Goal: Transaction & Acquisition: Obtain resource

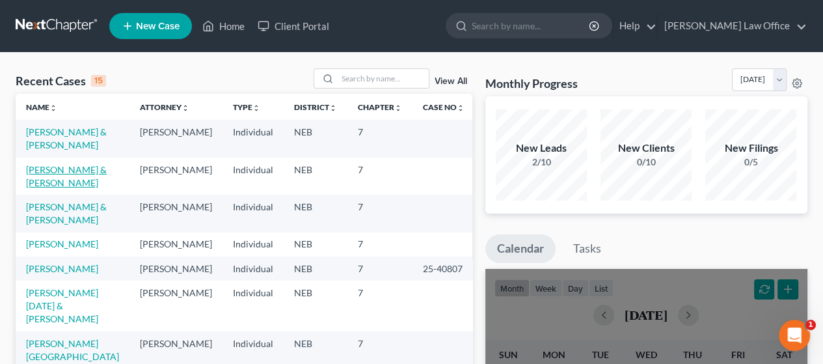
click at [46, 166] on link "[PERSON_NAME] & [PERSON_NAME]" at bounding box center [66, 176] width 81 height 24
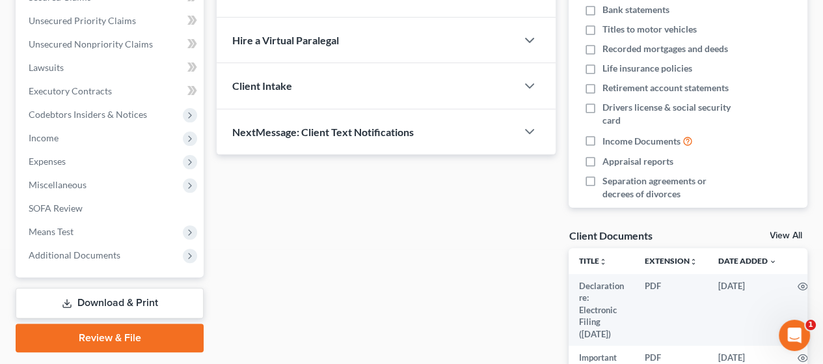
scroll to position [325, 0]
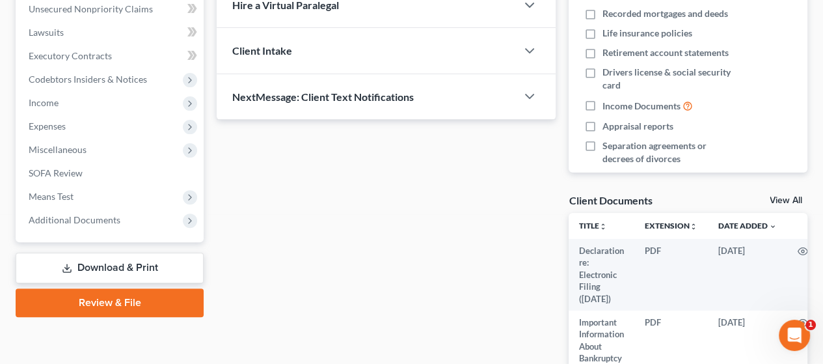
click at [130, 261] on link "Download & Print" at bounding box center [110, 267] width 188 height 31
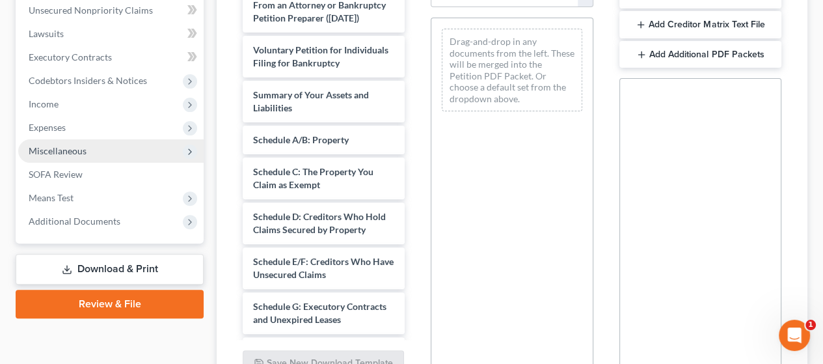
scroll to position [325, 0]
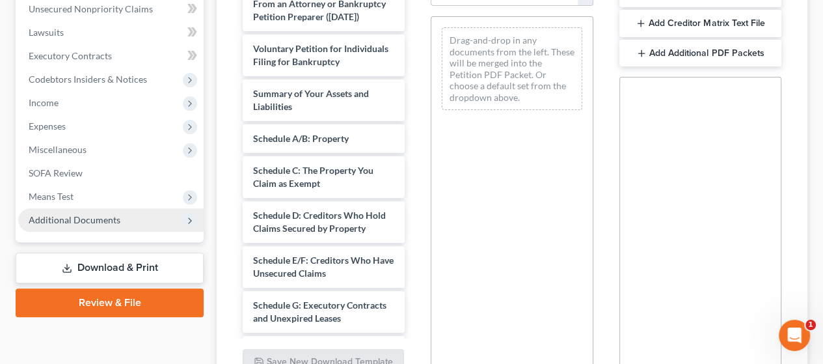
click at [98, 218] on span "Additional Documents" at bounding box center [75, 219] width 92 height 11
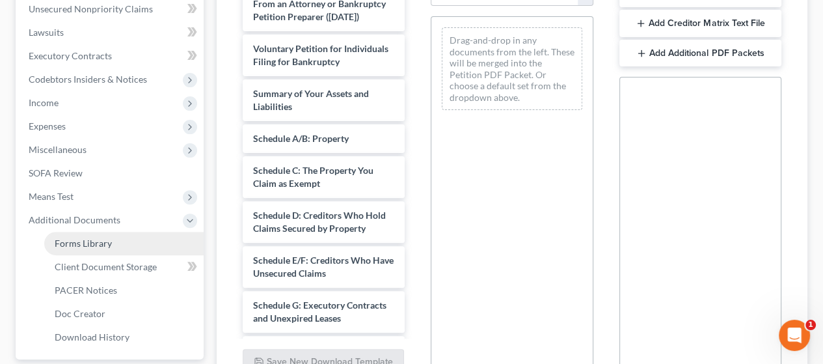
click at [106, 240] on span "Forms Library" at bounding box center [83, 242] width 57 height 11
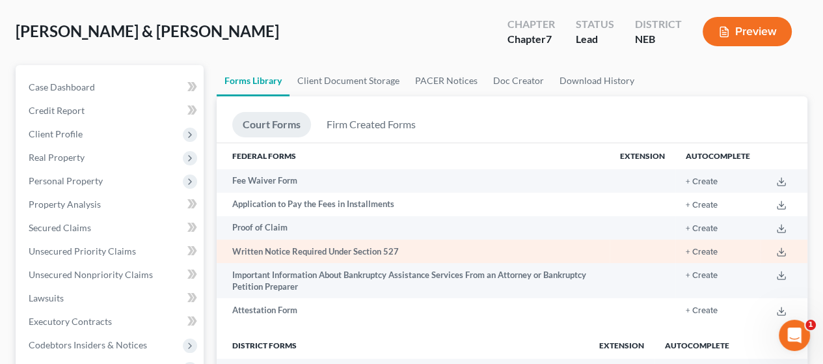
scroll to position [195, 0]
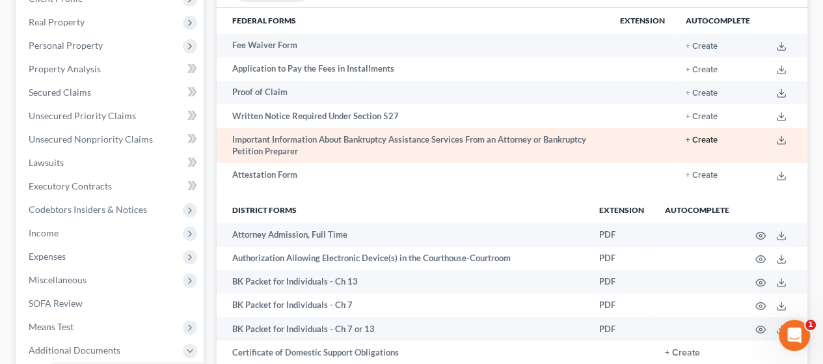
click at [711, 141] on button "+ Create" at bounding box center [701, 140] width 32 height 8
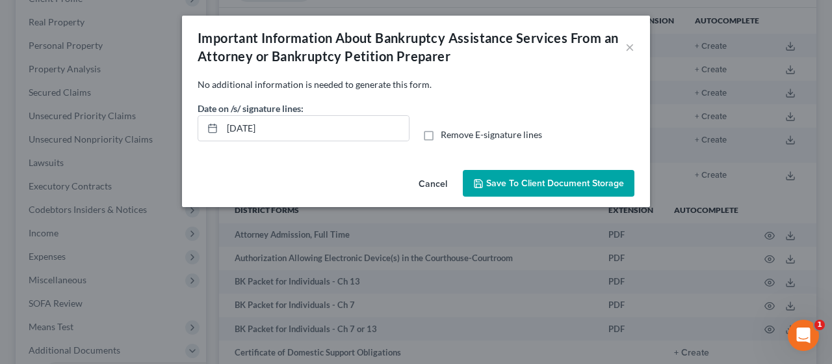
click at [575, 179] on span "Save to Client Document Storage" at bounding box center [555, 183] width 138 height 11
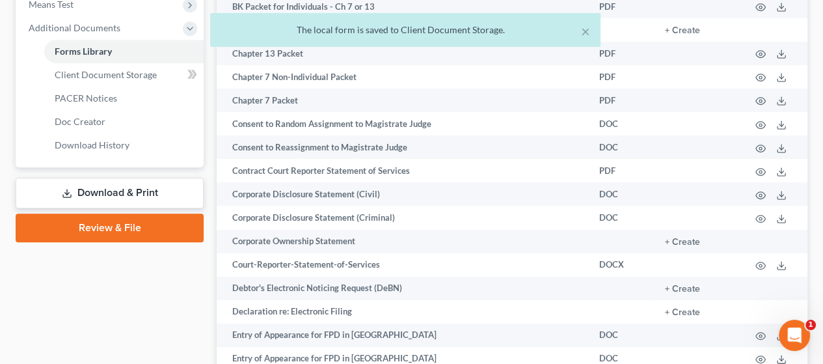
scroll to position [520, 0]
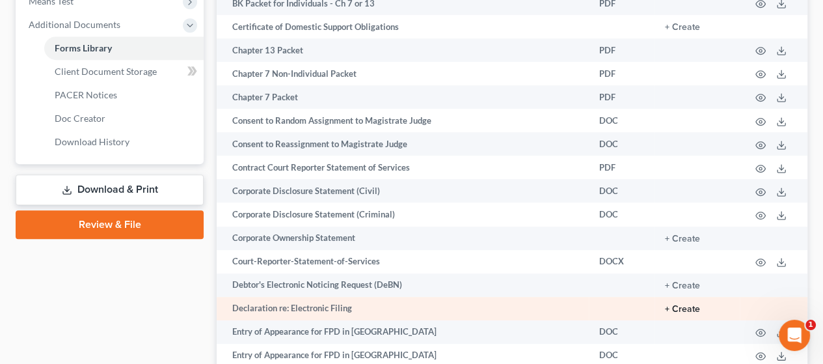
click at [687, 311] on button "+ Create" at bounding box center [682, 308] width 35 height 9
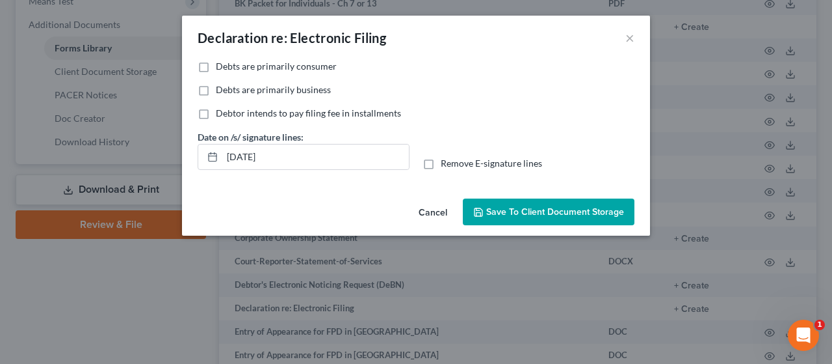
click at [556, 205] on button "Save to Client Document Storage" at bounding box center [549, 211] width 172 height 27
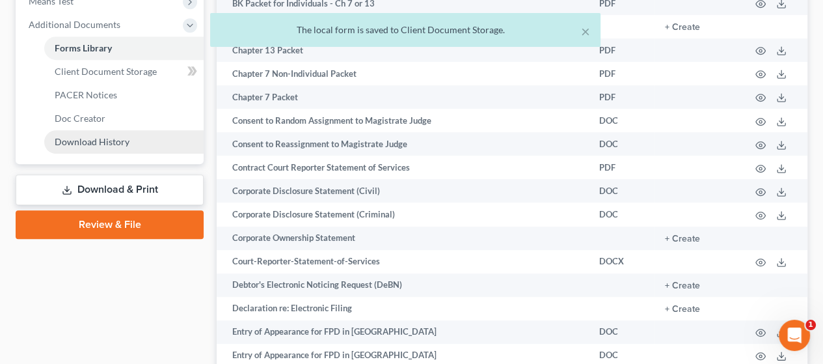
click at [135, 137] on link "Download History" at bounding box center [123, 141] width 159 height 23
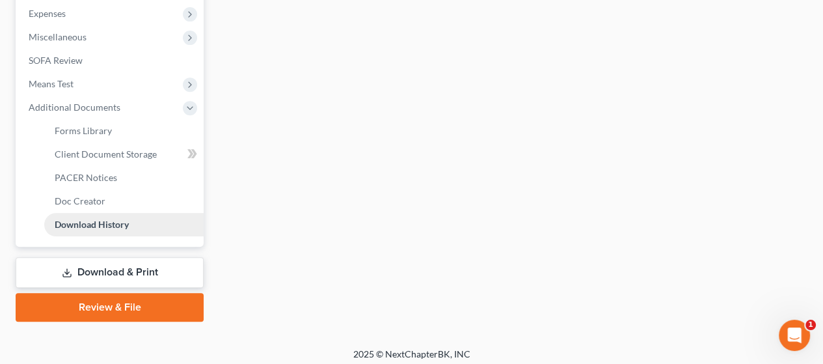
scroll to position [444, 0]
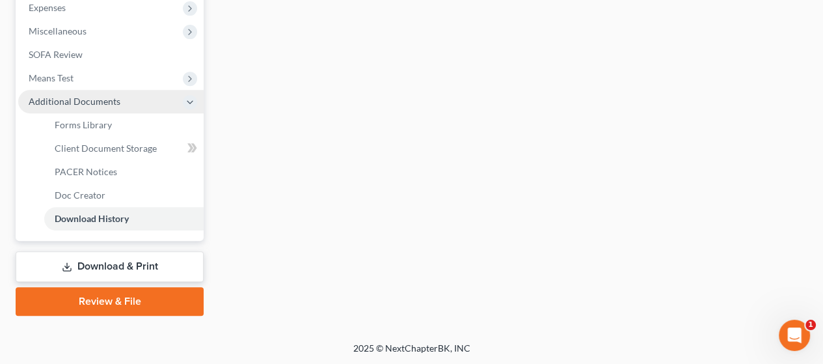
click at [101, 98] on span "Additional Documents" at bounding box center [75, 101] width 92 height 11
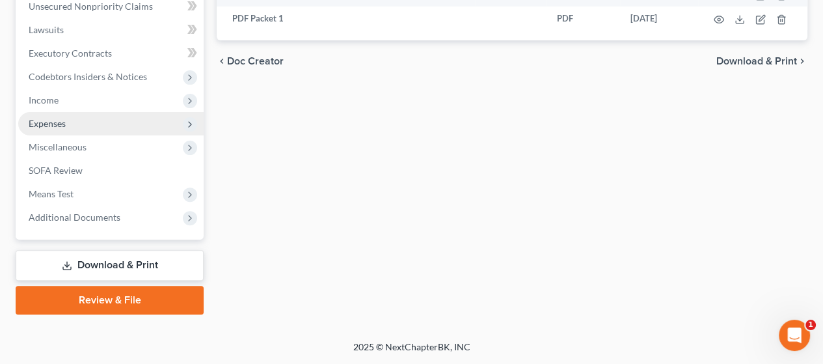
scroll to position [326, 0]
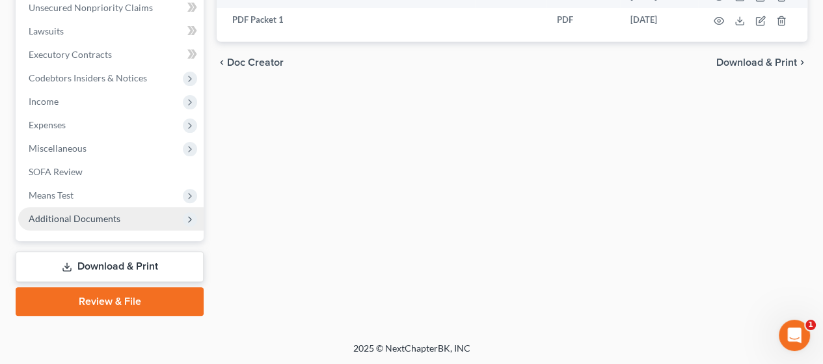
click at [95, 211] on span "Additional Documents" at bounding box center [110, 218] width 185 height 23
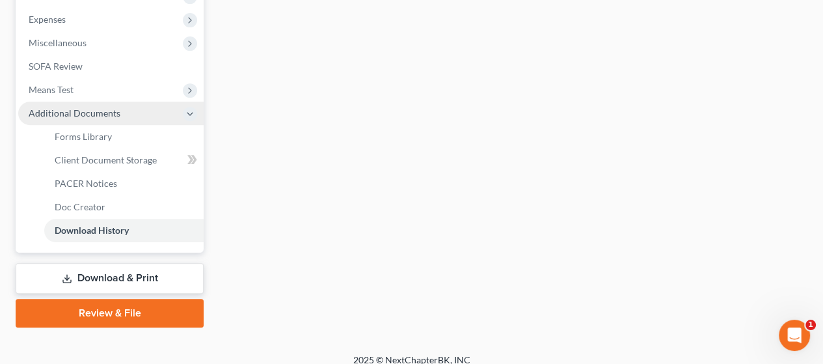
scroll to position [444, 0]
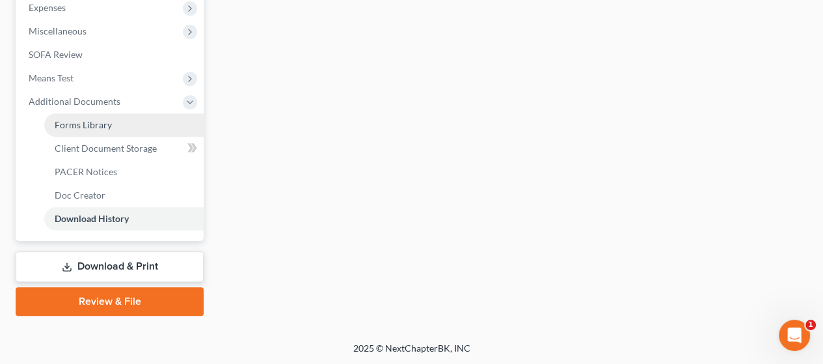
click at [112, 122] on link "Forms Library" at bounding box center [123, 124] width 159 height 23
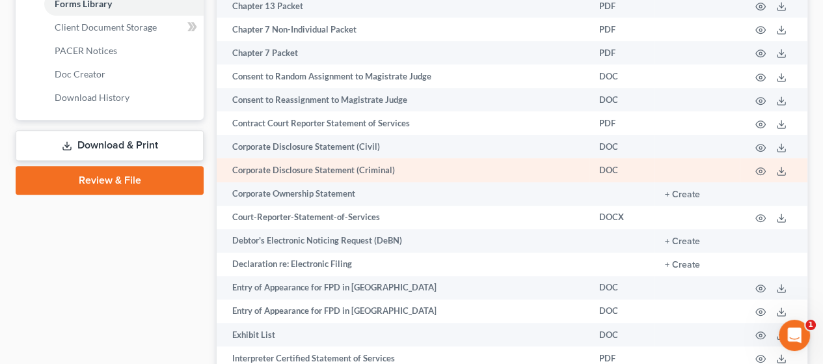
scroll to position [650, 0]
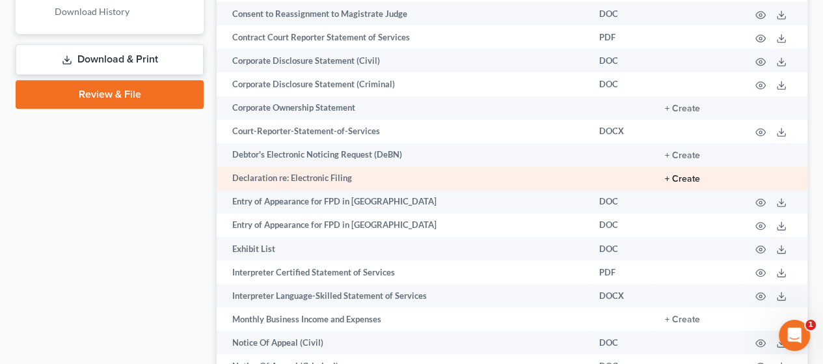
click at [692, 181] on button "+ Create" at bounding box center [682, 178] width 35 height 9
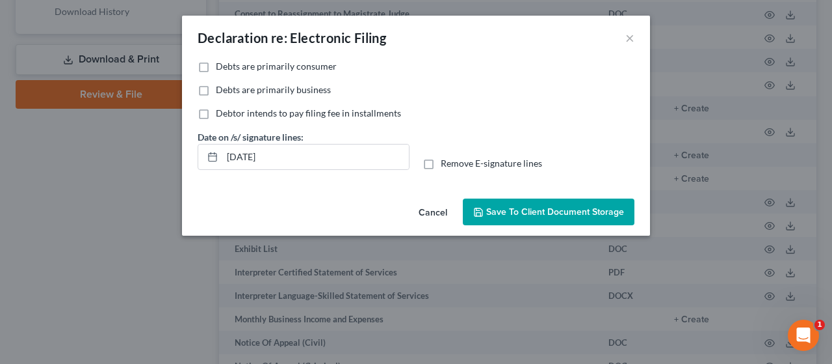
click at [216, 66] on label "Debts are primarily consumer" at bounding box center [276, 66] width 121 height 13
click at [221, 66] on input "Debts are primarily consumer" at bounding box center [225, 64] width 8 height 8
checkbox input "true"
click at [535, 207] on span "Save to Client Document Storage" at bounding box center [555, 211] width 138 height 11
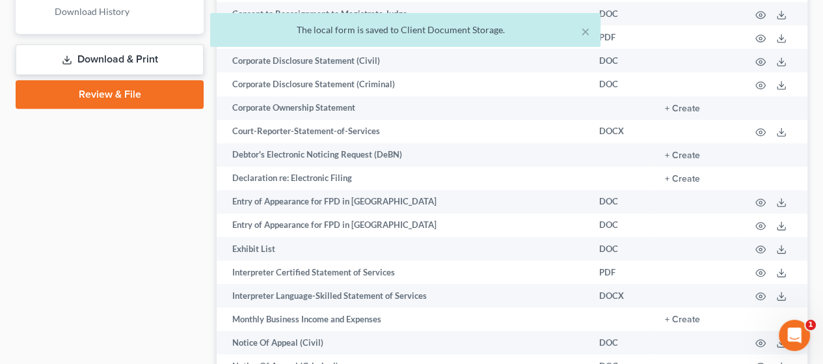
click at [122, 53] on link "Download & Print" at bounding box center [110, 59] width 188 height 31
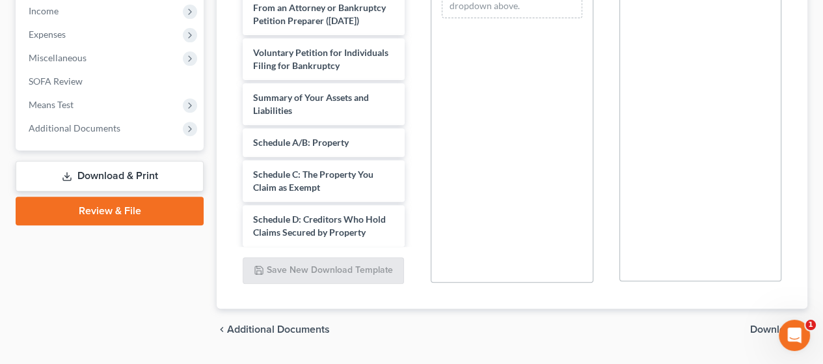
scroll to position [386, 0]
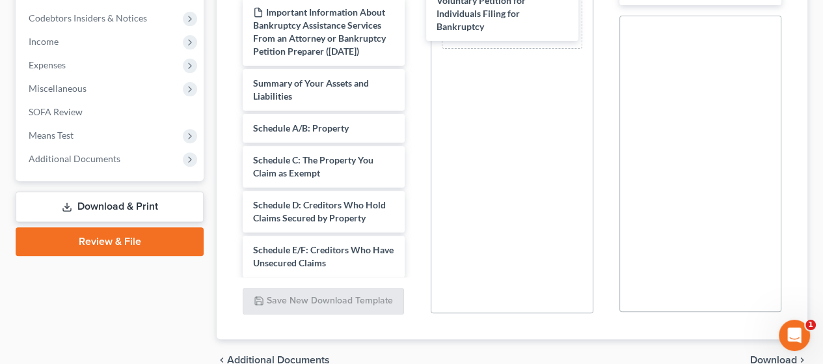
drag, startPoint x: 325, startPoint y: 122, endPoint x: 512, endPoint y: 23, distance: 212.1
click at [415, 15] on div "Voluntary Petition for Individuals Filing for Bankruptcy Declaration re: Electr…" at bounding box center [323, 291] width 183 height 997
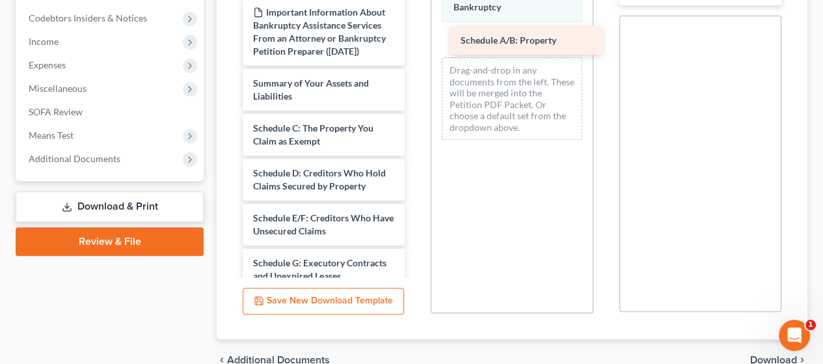
drag, startPoint x: 340, startPoint y: 153, endPoint x: 548, endPoint y: 40, distance: 236.0
click at [415, 40] on div "Schedule A/B: Property Declaration re: Electronic Filing ([DATE]) Declaration r…" at bounding box center [323, 275] width 183 height 965
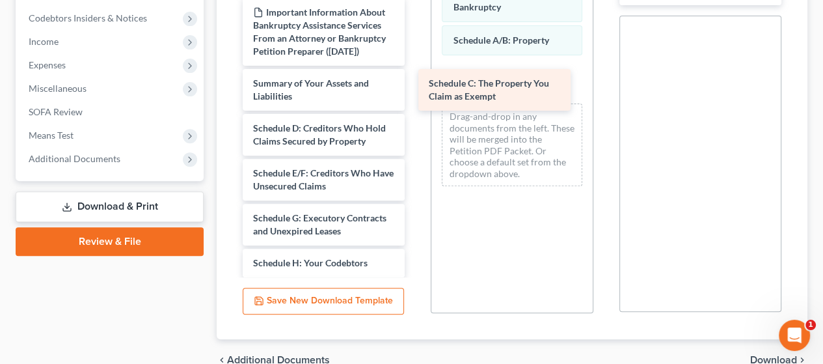
drag, startPoint x: 354, startPoint y: 158, endPoint x: 535, endPoint y: 78, distance: 198.3
click at [415, 78] on div "Schedule C: The Property You Claim as Exempt Declaration re: Electronic Filing …" at bounding box center [323, 253] width 183 height 920
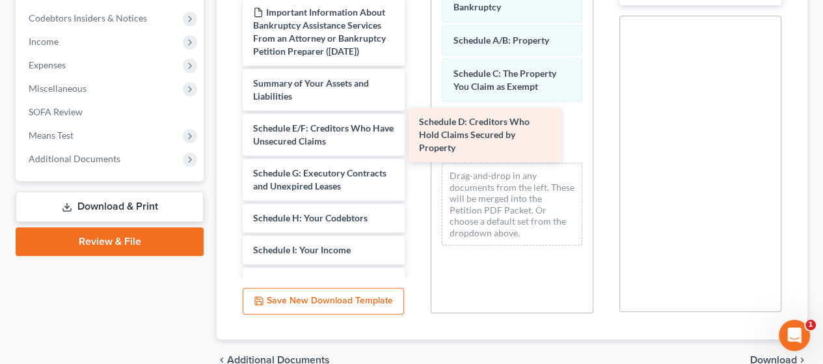
drag, startPoint x: 348, startPoint y: 168, endPoint x: 527, endPoint y: 128, distance: 183.2
click at [415, 128] on div "Schedule D: Creditors Who Hold Claims Secured by Property Declaration re: Elect…" at bounding box center [323, 230] width 183 height 875
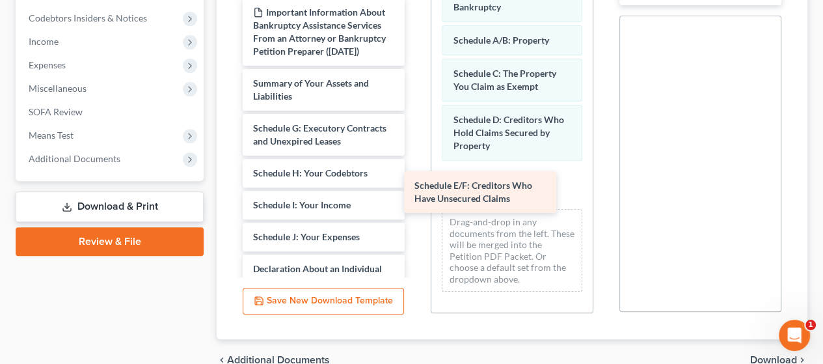
drag, startPoint x: 350, startPoint y: 158, endPoint x: 534, endPoint y: 187, distance: 186.4
click at [415, 187] on div "Schedule E/F: Creditors Who Have Unsecured Claims Declaration re: Electronic Fi…" at bounding box center [323, 208] width 183 height 830
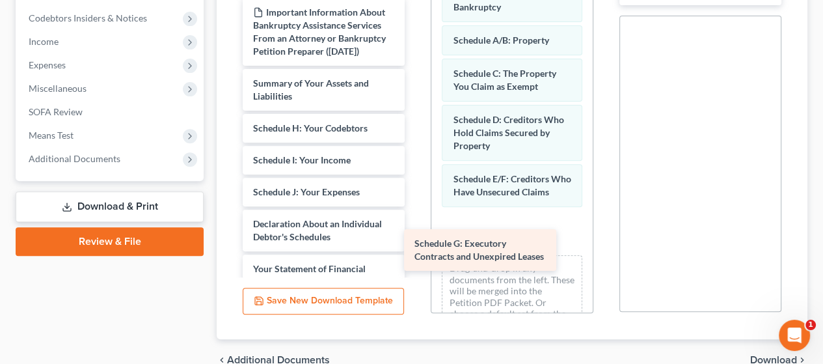
drag, startPoint x: 326, startPoint y: 151, endPoint x: 507, endPoint y: 228, distance: 196.1
click at [415, 228] on div "Schedule G: Executory Contracts and Unexpired Leases Declaration re: Electronic…" at bounding box center [323, 186] width 183 height 786
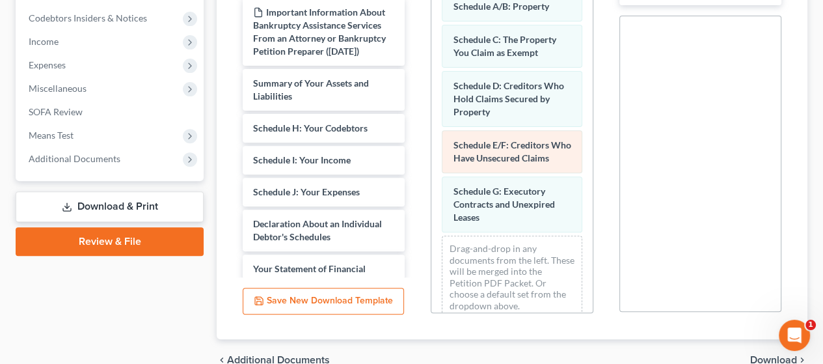
scroll to position [60, 0]
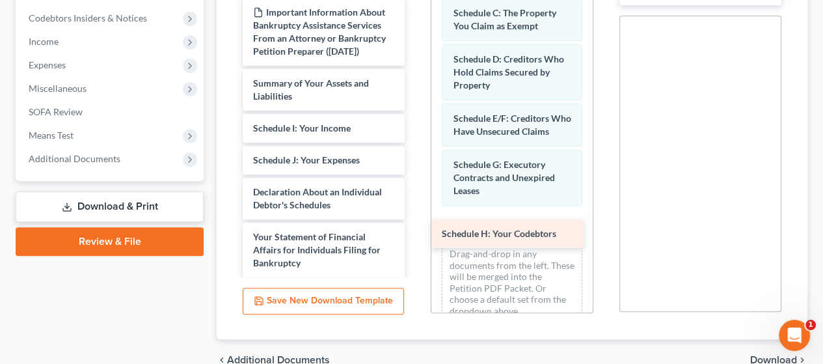
drag, startPoint x: 324, startPoint y: 146, endPoint x: 511, endPoint y: 226, distance: 203.7
click at [415, 226] on div "Schedule H: Your Codebtors Declaration re: Electronic Filing ([DATE]) Declarati…" at bounding box center [323, 170] width 183 height 754
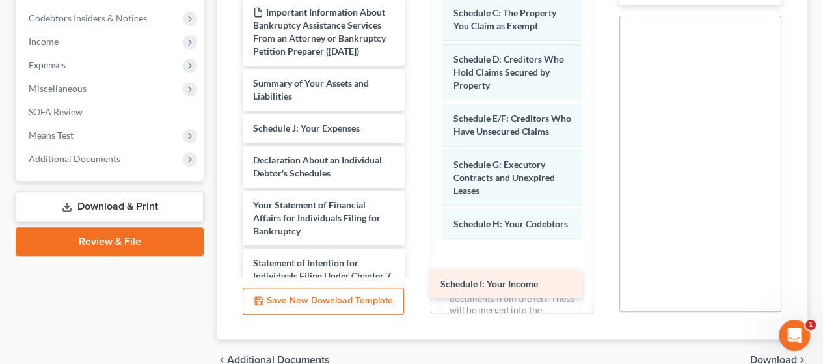
drag, startPoint x: 334, startPoint y: 152, endPoint x: 522, endPoint y: 282, distance: 228.4
click at [415, 282] on div "Schedule I: Your Income Declaration re: Electronic Filing ([DATE]) Declaration …" at bounding box center [323, 154] width 183 height 722
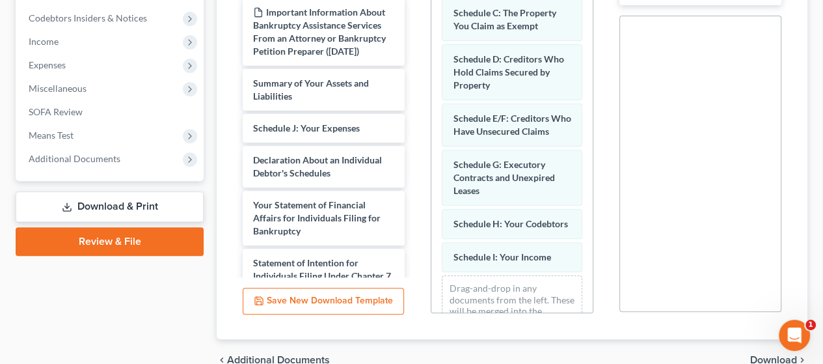
scroll to position [139, 0]
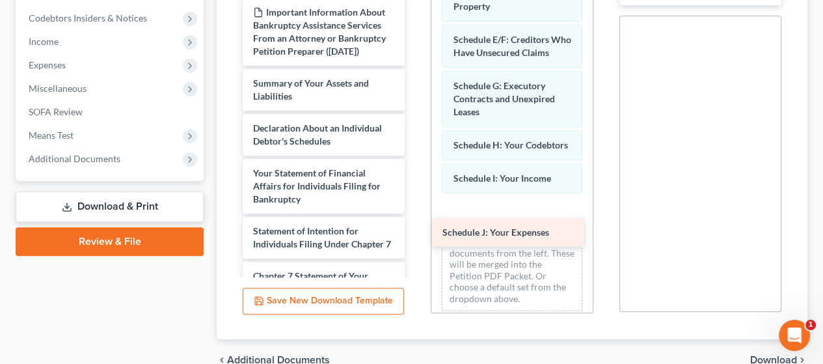
drag, startPoint x: 319, startPoint y: 152, endPoint x: 505, endPoint y: 229, distance: 200.6
click at [415, 228] on div "Schedule J: Your Expenses Declaration re: Electronic Filing ([DATE]) Declaratio…" at bounding box center [323, 138] width 183 height 690
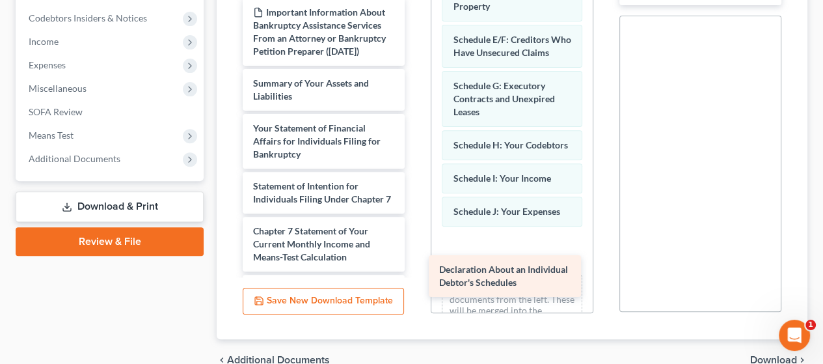
drag, startPoint x: 321, startPoint y: 151, endPoint x: 505, endPoint y: 267, distance: 216.9
click at [415, 267] on div "Declaration About an Individual Debtor's Schedules Declaration re: Electronic F…" at bounding box center [323, 115] width 183 height 645
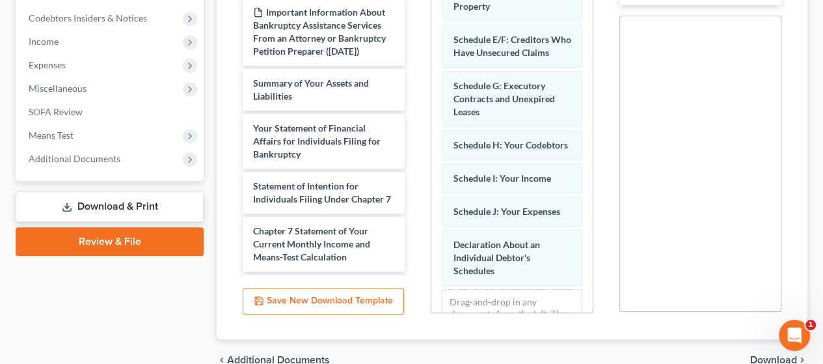
scroll to position [232, 0]
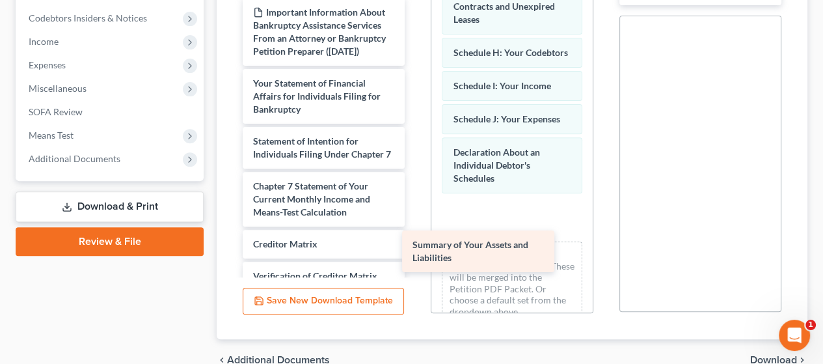
drag, startPoint x: 319, startPoint y: 114, endPoint x: 481, endPoint y: 244, distance: 206.8
click at [415, 244] on div "Summary of Your Assets and Liabilities Declaration re: Electronic Filing ([DATE…" at bounding box center [323, 93] width 183 height 600
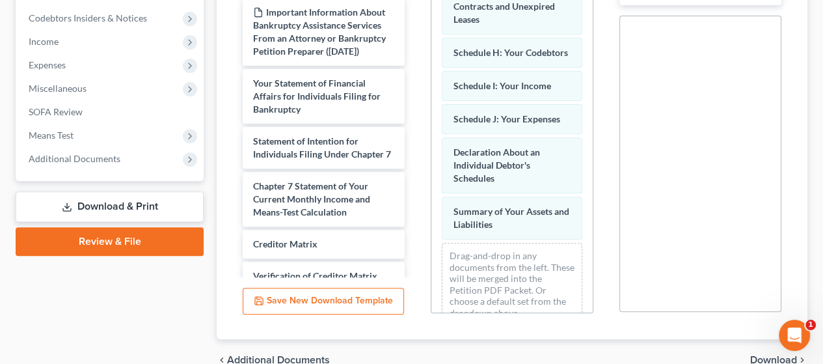
scroll to position [277, 0]
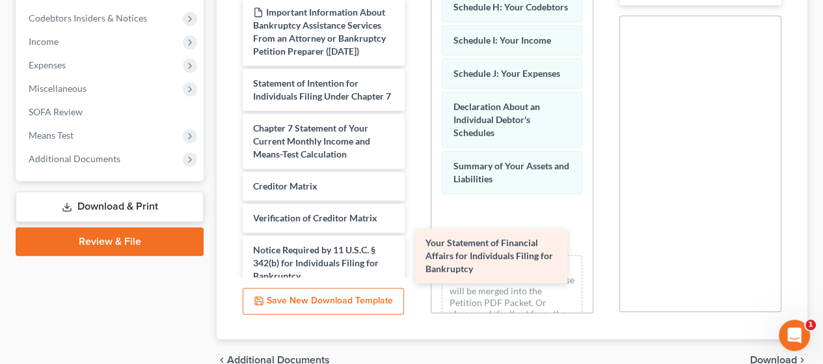
drag, startPoint x: 298, startPoint y: 112, endPoint x: 470, endPoint y: 246, distance: 217.7
click at [415, 246] on div "Your Statement of Financial Affairs for Individuals Filing for Bankruptcy Decla…" at bounding box center [323, 64] width 183 height 542
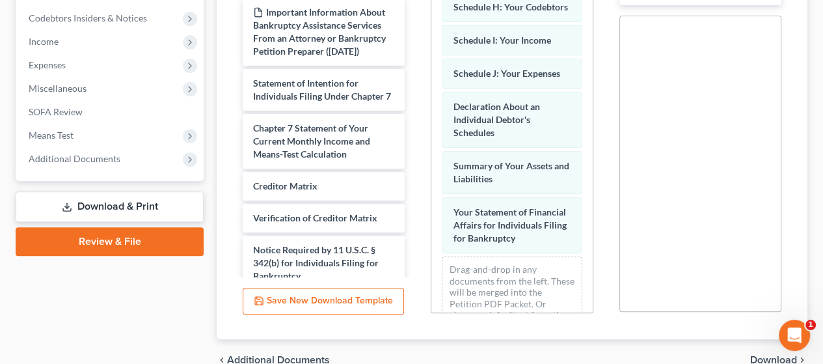
scroll to position [349, 0]
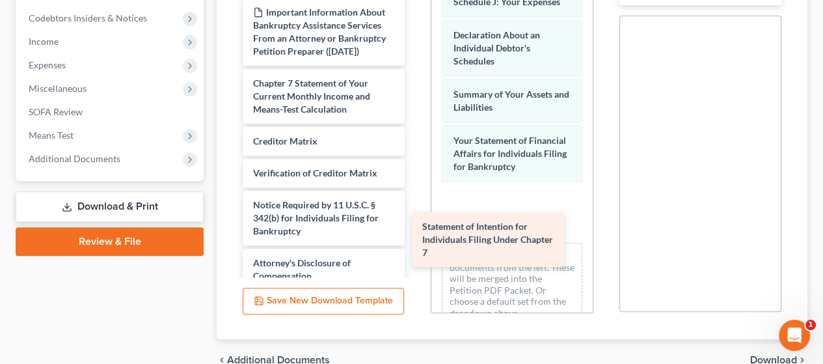
drag, startPoint x: 295, startPoint y: 113, endPoint x: 464, endPoint y: 232, distance: 206.4
click at [415, 232] on div "Statement of Intention for Individuals Filing Under Chapter 7 Declaration re: E…" at bounding box center [323, 41] width 183 height 497
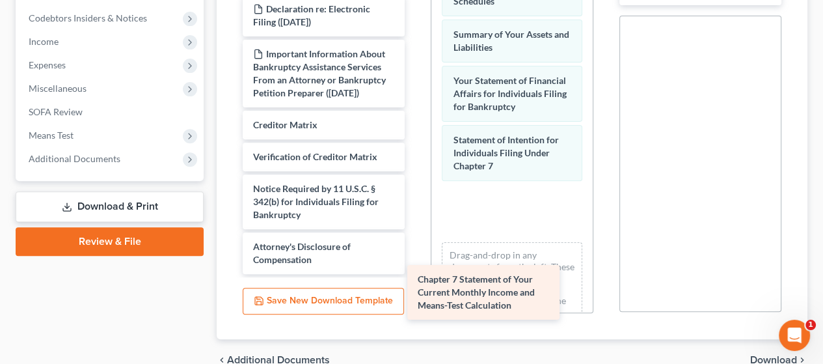
scroll to position [114, 0]
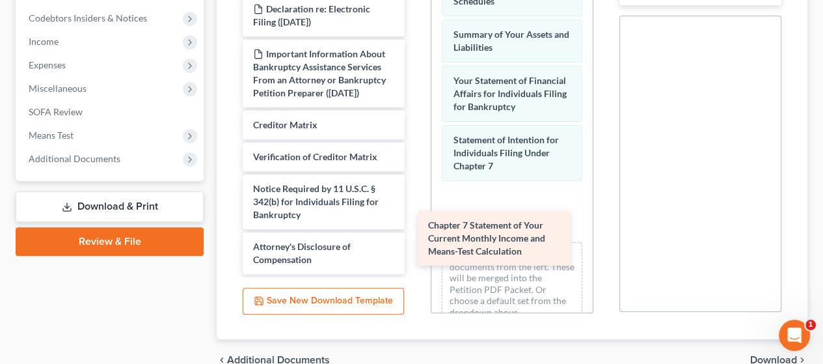
drag, startPoint x: 306, startPoint y: 109, endPoint x: 481, endPoint y: 226, distance: 210.5
click at [415, 226] on div "Chapter 7 Statement of Your Current Monthly Income and Means-Test Calculation D…" at bounding box center [323, 54] width 183 height 440
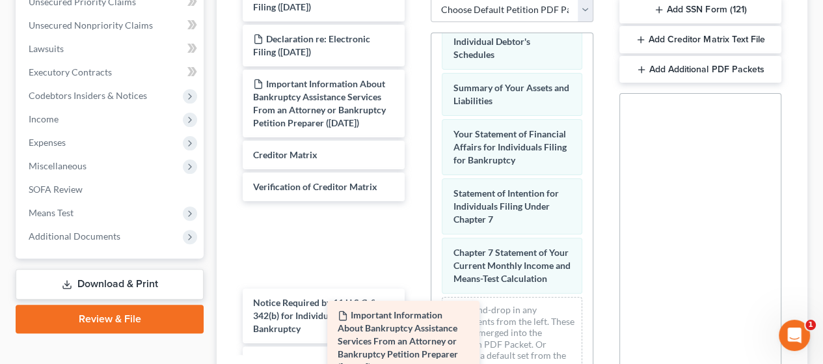
scroll to position [30, 0]
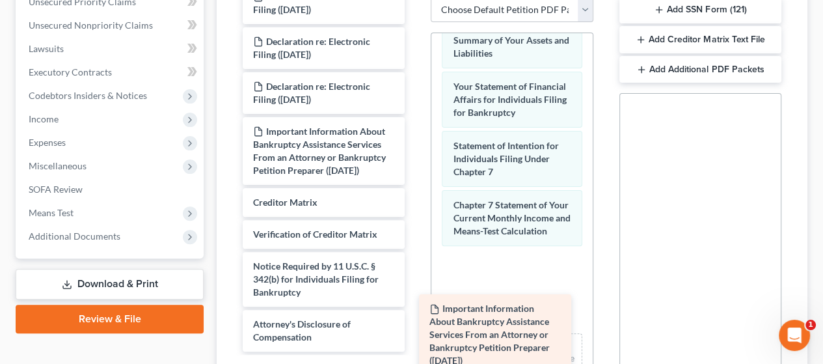
drag, startPoint x: 297, startPoint y: 41, endPoint x: 473, endPoint y: 312, distance: 322.9
click at [415, 312] on div "Important Information About Bankruptcy Assistance Services From an Attorney or …" at bounding box center [323, 166] width 183 height 369
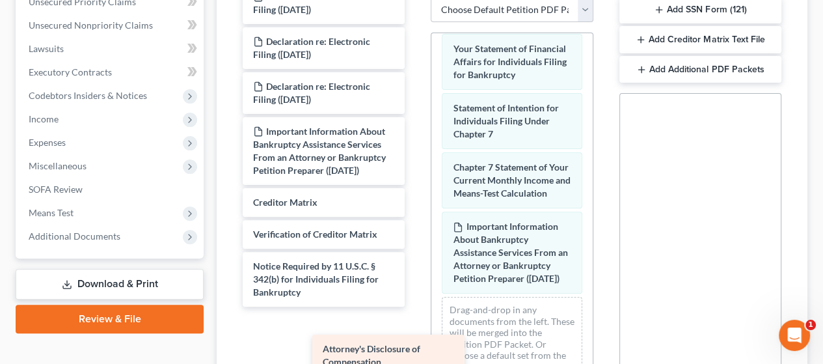
scroll to position [0, 0]
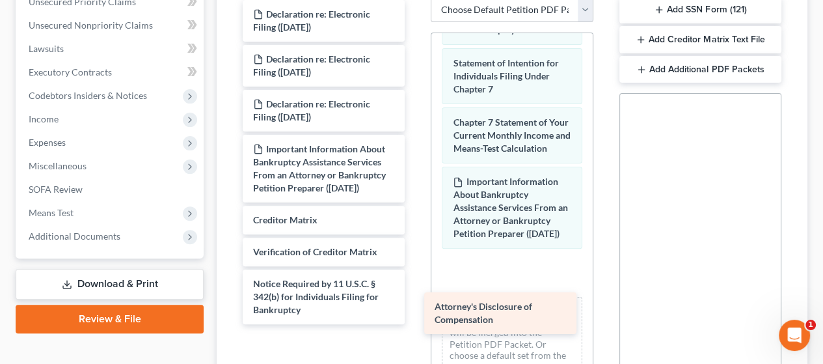
drag, startPoint x: 313, startPoint y: 327, endPoint x: 494, endPoint y: 310, distance: 182.2
click at [415, 310] on div "Attorney's Disclosure of Compensation Declaration re: Electronic Filing ([DATE]…" at bounding box center [323, 162] width 183 height 324
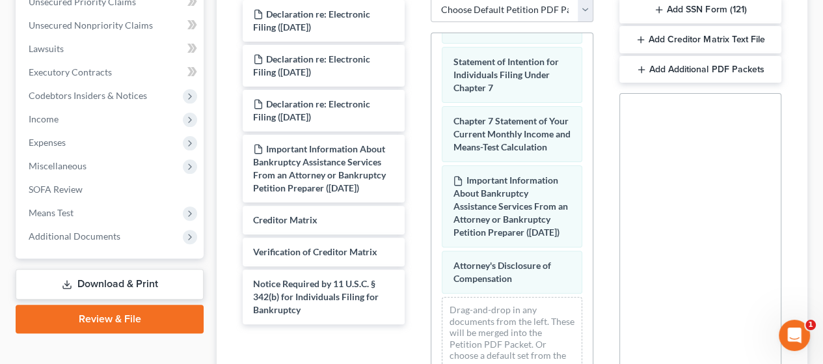
scroll to position [624, 0]
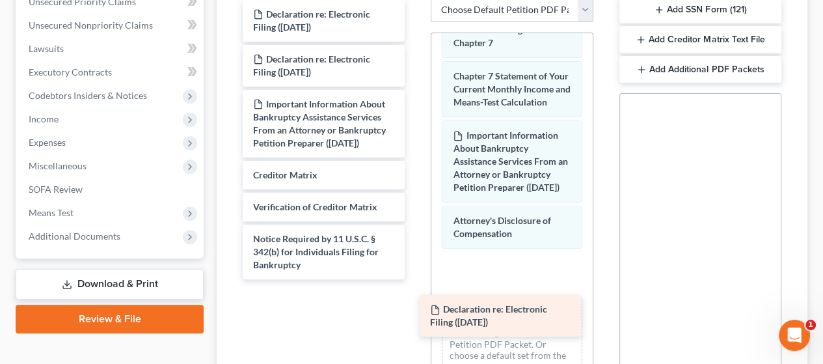
drag, startPoint x: 336, startPoint y: 7, endPoint x: 512, endPoint y: 303, distance: 344.7
click at [415, 279] on div "Declaration re: Electronic Filing ([DATE]) Declaration re: Electronic Filing ([…" at bounding box center [323, 139] width 183 height 279
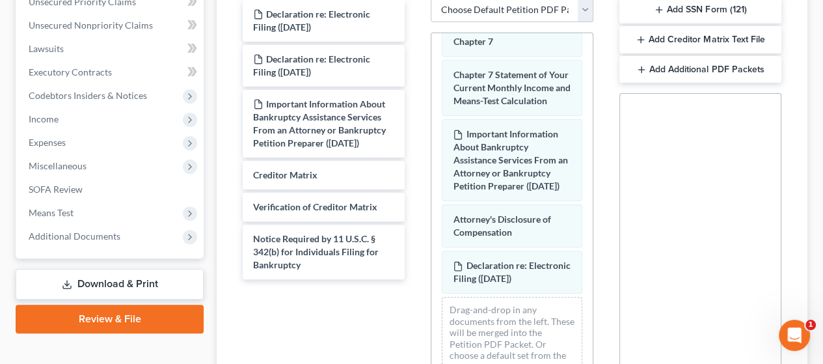
scroll to position [683, 0]
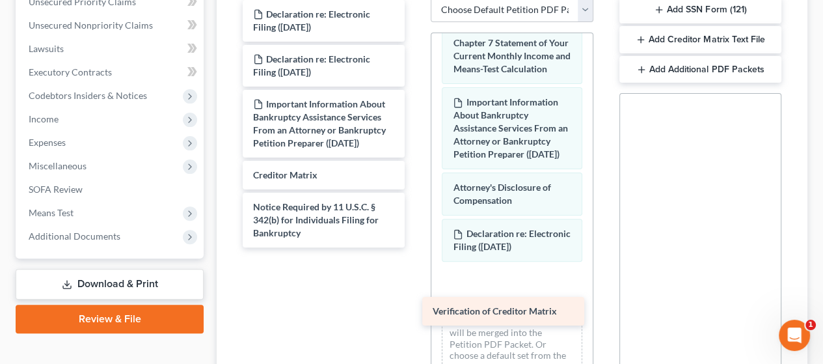
drag, startPoint x: 302, startPoint y: 203, endPoint x: 481, endPoint y: 308, distance: 207.6
click at [415, 247] on div "Verification of Creditor Matrix Declaration re: Electronic Filing ([DATE]) Decl…" at bounding box center [323, 123] width 183 height 247
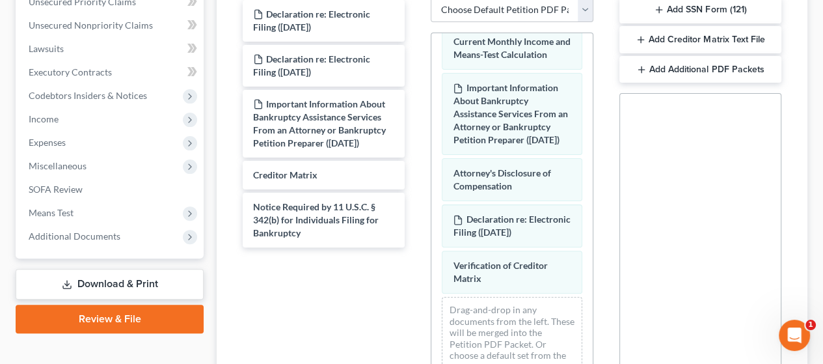
scroll to position [728, 0]
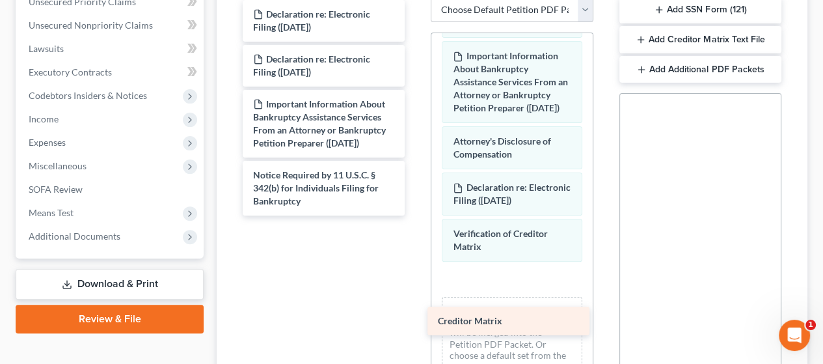
drag, startPoint x: 299, startPoint y: 166, endPoint x: 484, endPoint y: 313, distance: 236.0
click at [415, 215] on div "Creditor Matrix Declaration re: Electronic Filing ([DATE]) Declaration re: Elec…" at bounding box center [323, 107] width 183 height 215
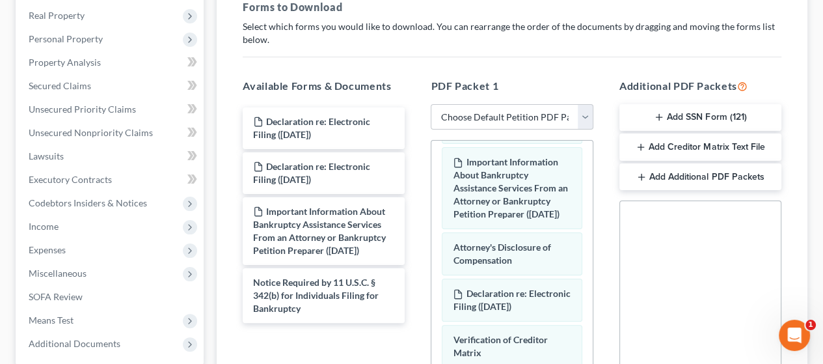
scroll to position [179, 0]
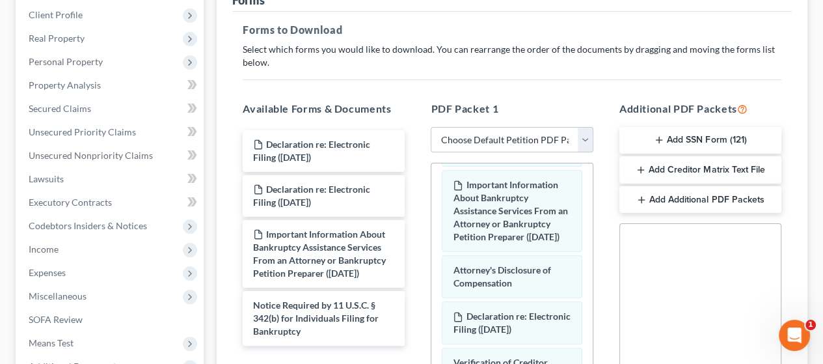
click at [698, 164] on button "Add Creditor Matrix Text File" at bounding box center [700, 169] width 162 height 27
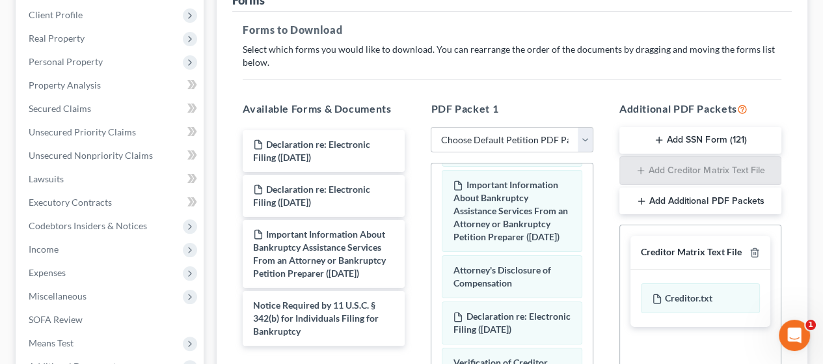
click at [698, 135] on button "Add SSN Form (121)" at bounding box center [700, 140] width 162 height 27
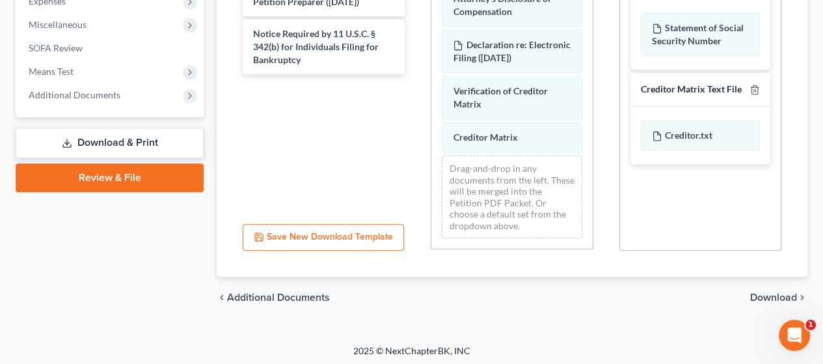
scroll to position [453, 0]
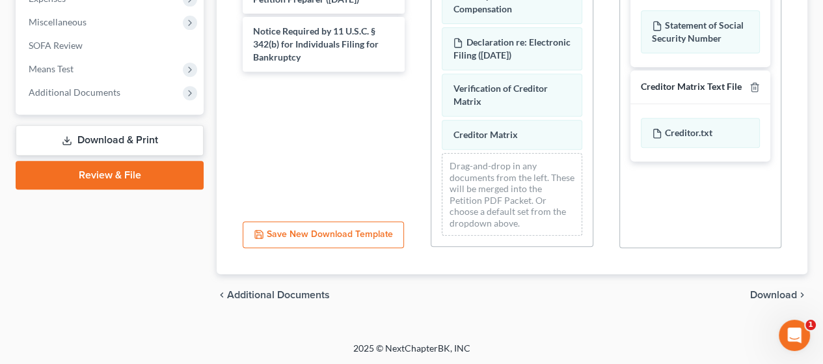
click at [777, 291] on span "Download" at bounding box center [773, 294] width 47 height 10
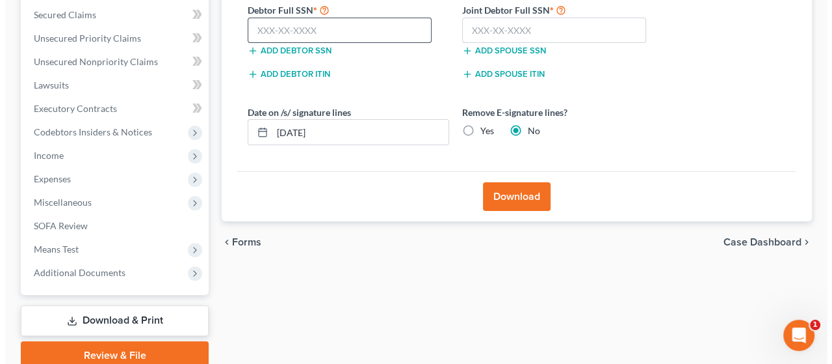
scroll to position [196, 0]
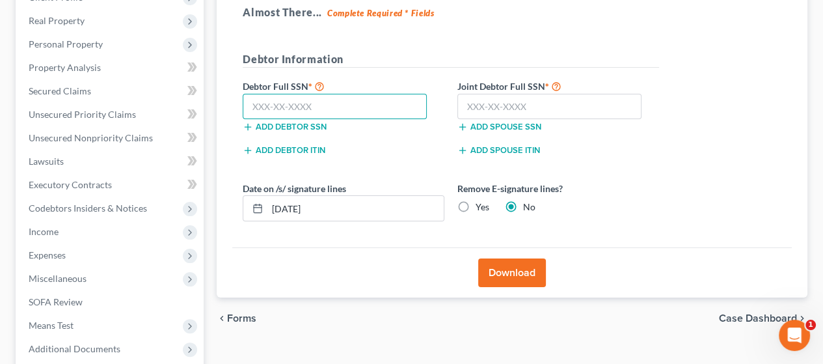
click at [316, 101] on input "text" at bounding box center [335, 107] width 184 height 26
type input "505-21-1218"
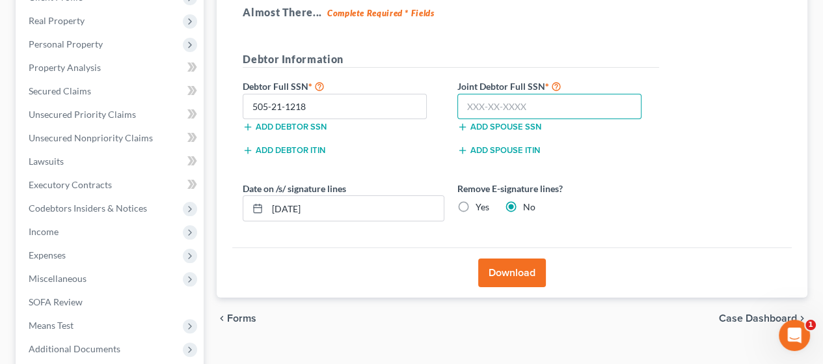
click at [483, 107] on input "text" at bounding box center [549, 107] width 184 height 26
type input "508-21-0528"
click at [515, 268] on button "Download" at bounding box center [512, 272] width 68 height 29
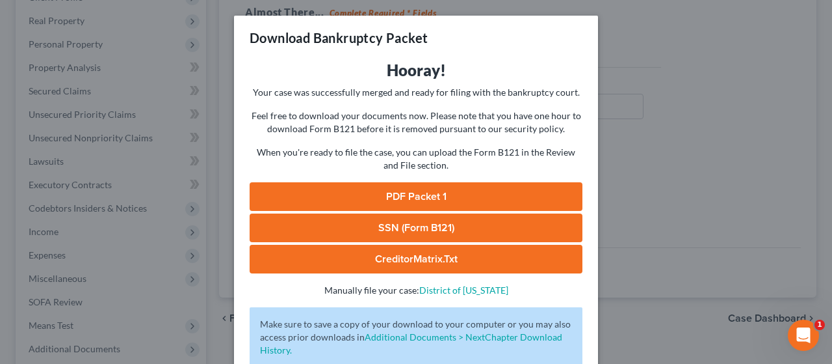
click at [476, 189] on link "PDF Packet 1" at bounding box center [416, 196] width 333 height 29
click at [453, 223] on link "SSN (Form B121)" at bounding box center [416, 227] width 333 height 29
click at [458, 256] on link "CreditorMatrix.txt" at bounding box center [416, 259] width 333 height 29
